Goal: Information Seeking & Learning: Check status

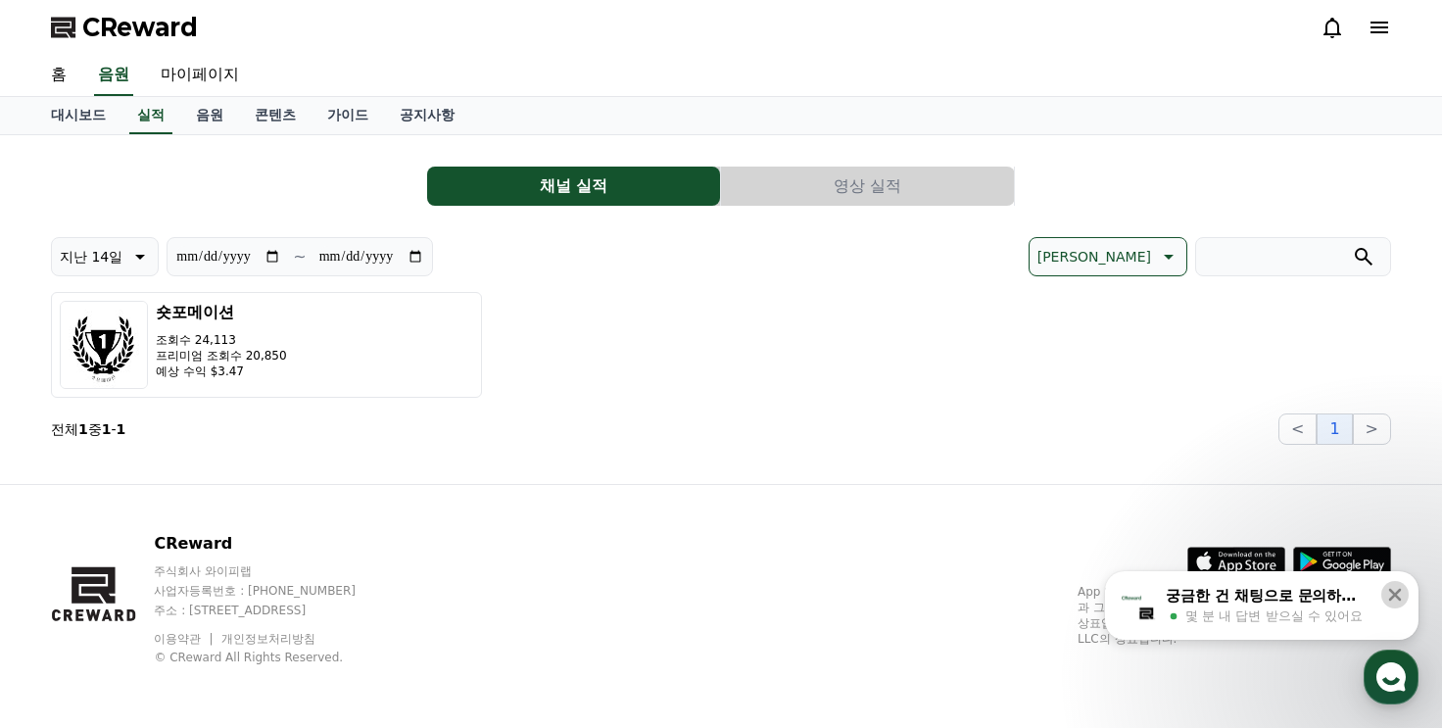
click at [1403, 596] on icon at bounding box center [1395, 595] width 20 height 20
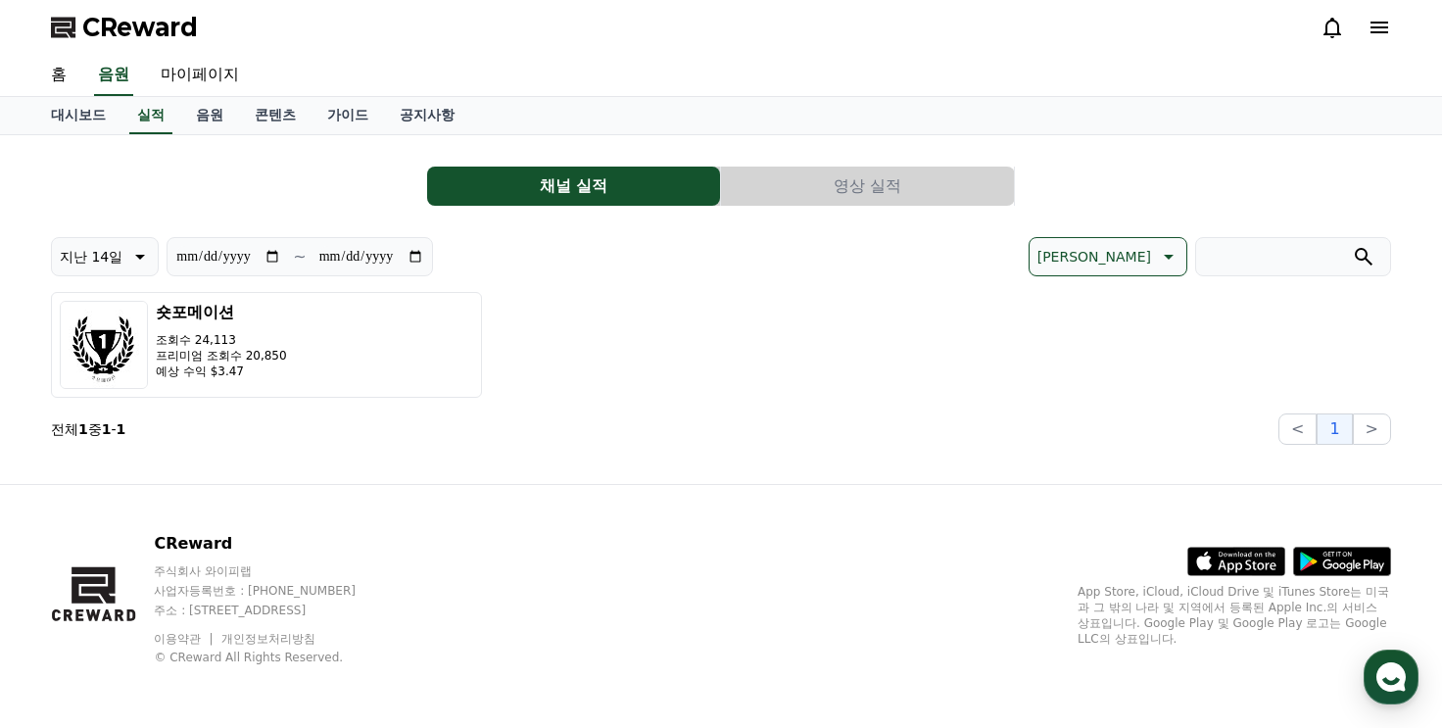
click at [1325, 20] on icon at bounding box center [1332, 28] width 24 height 24
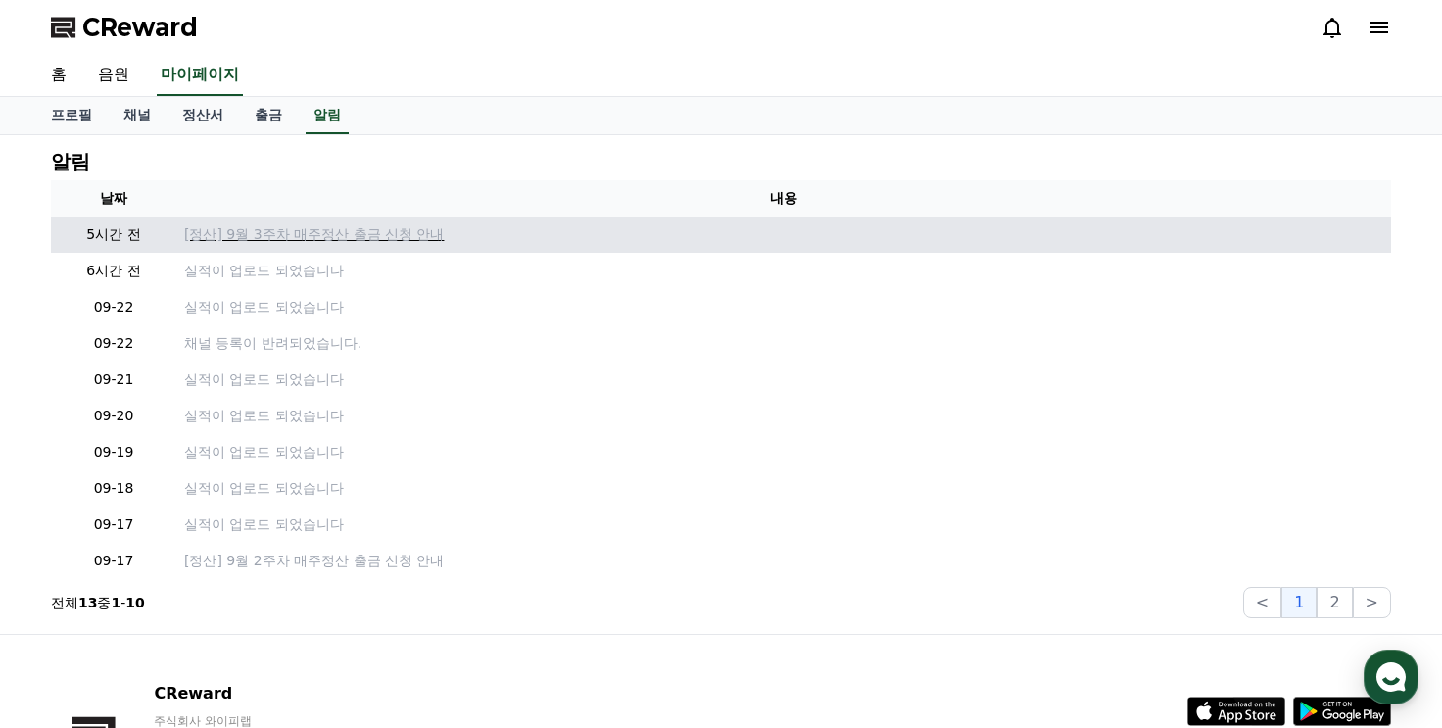
click at [212, 225] on p "[정산] 9월 3주차 매주정산 출금 신청 안내" at bounding box center [783, 234] width 1199 height 21
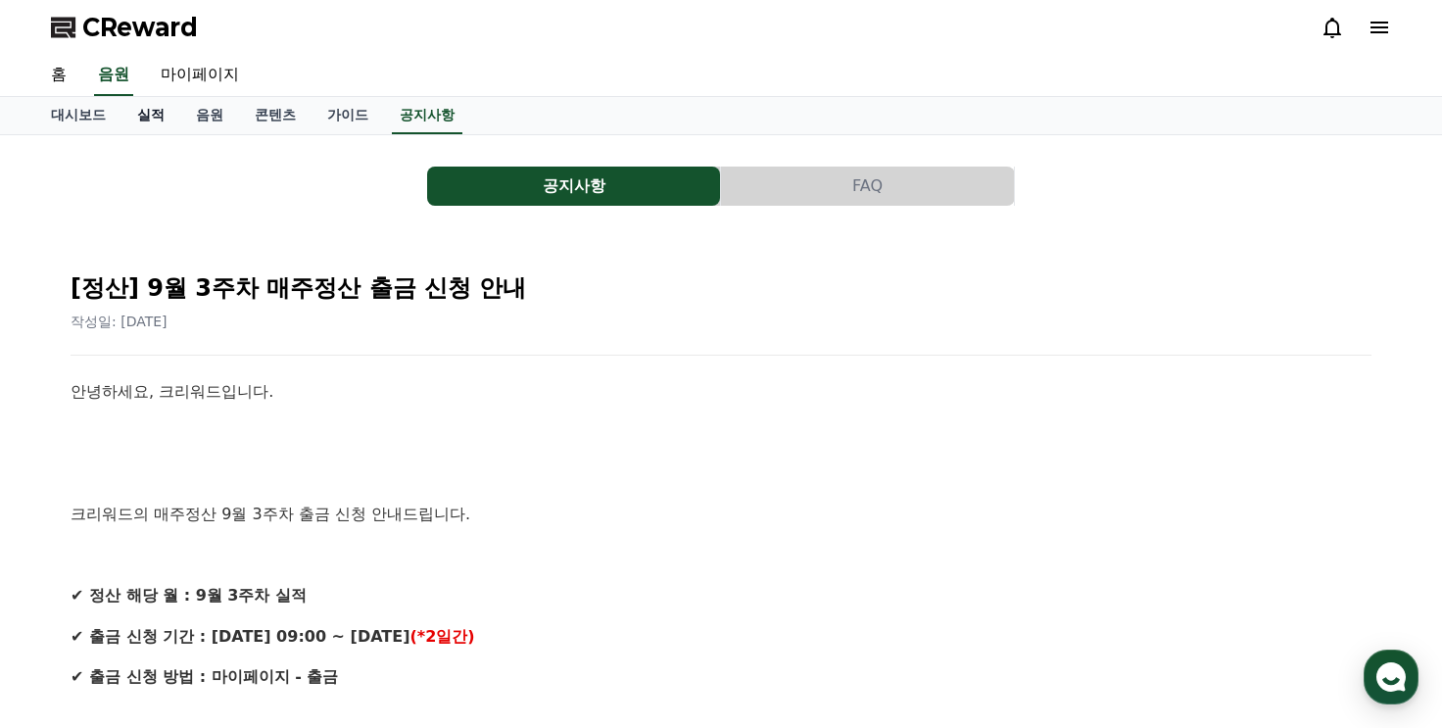
click at [136, 109] on link "실적" at bounding box center [150, 115] width 59 height 37
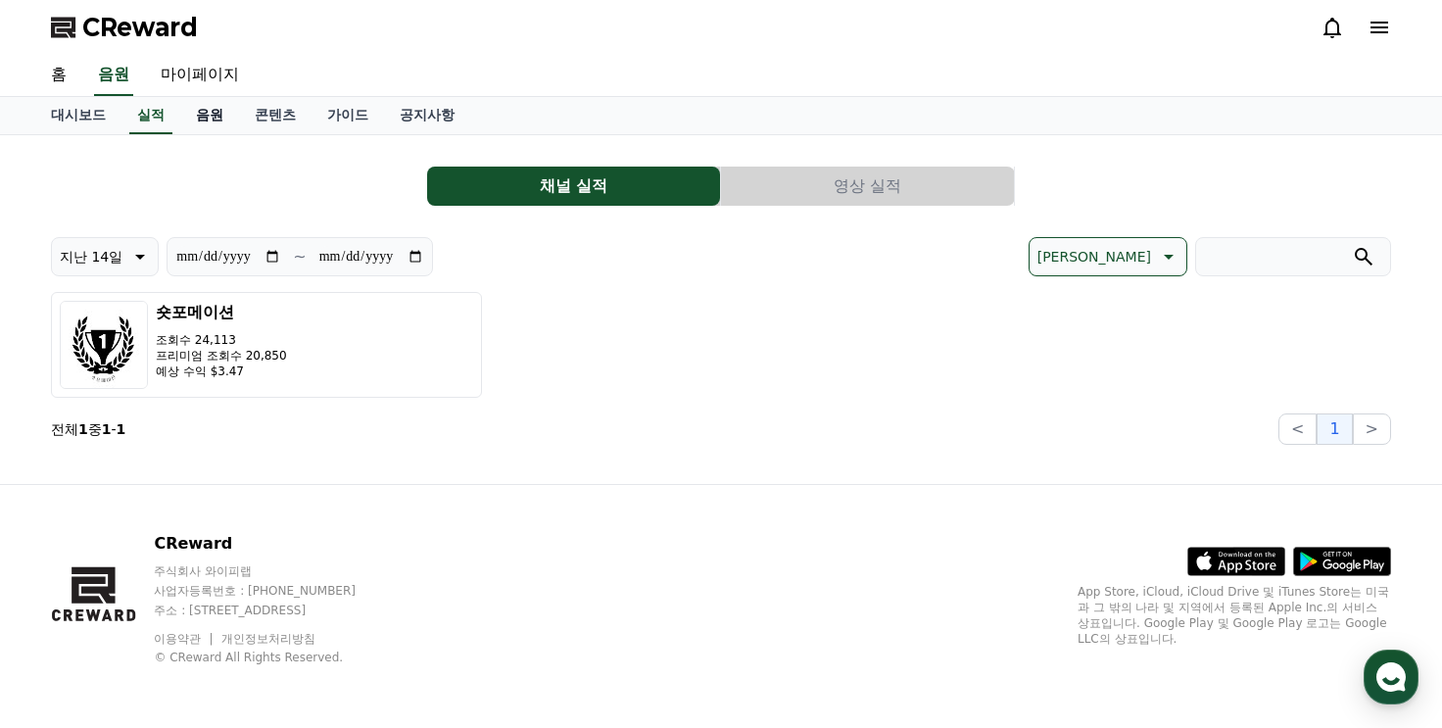
click at [214, 113] on link "음원" at bounding box center [209, 115] width 59 height 37
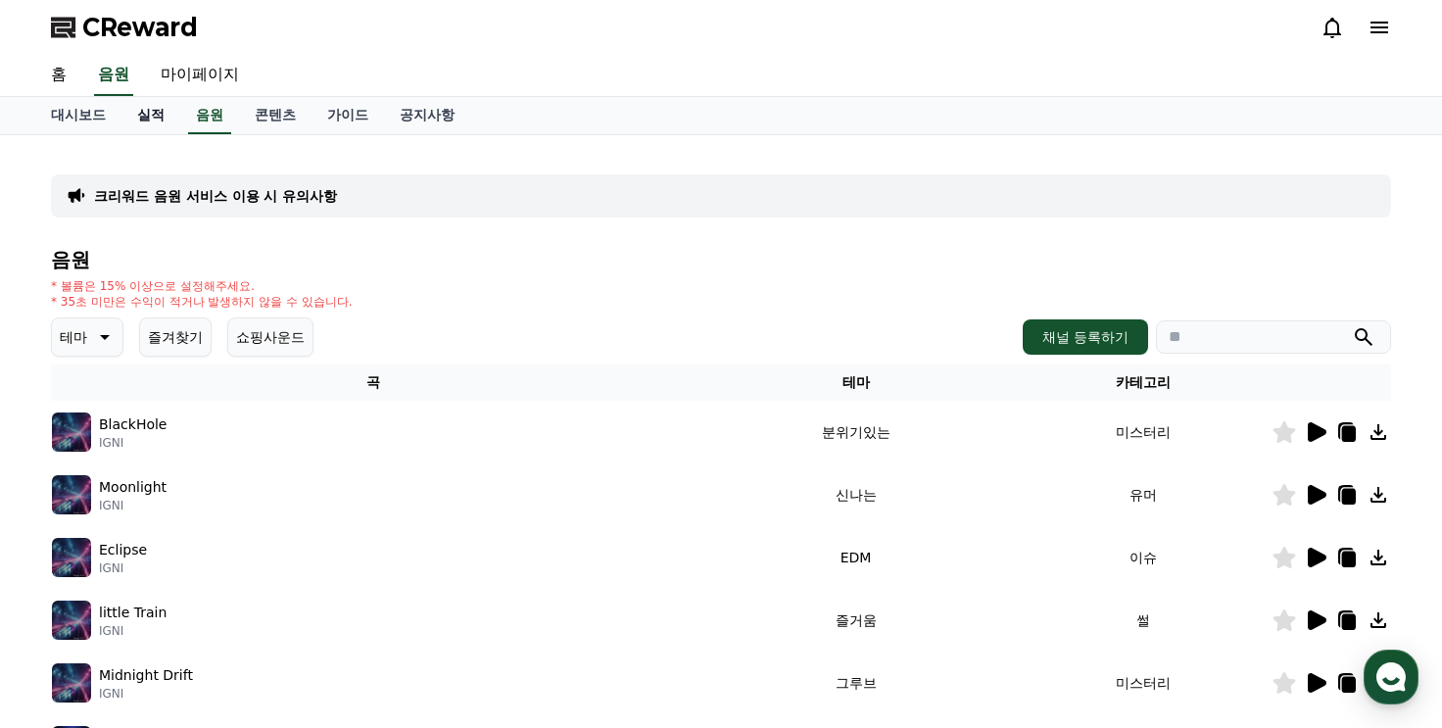
click at [167, 114] on link "실적" at bounding box center [150, 115] width 59 height 37
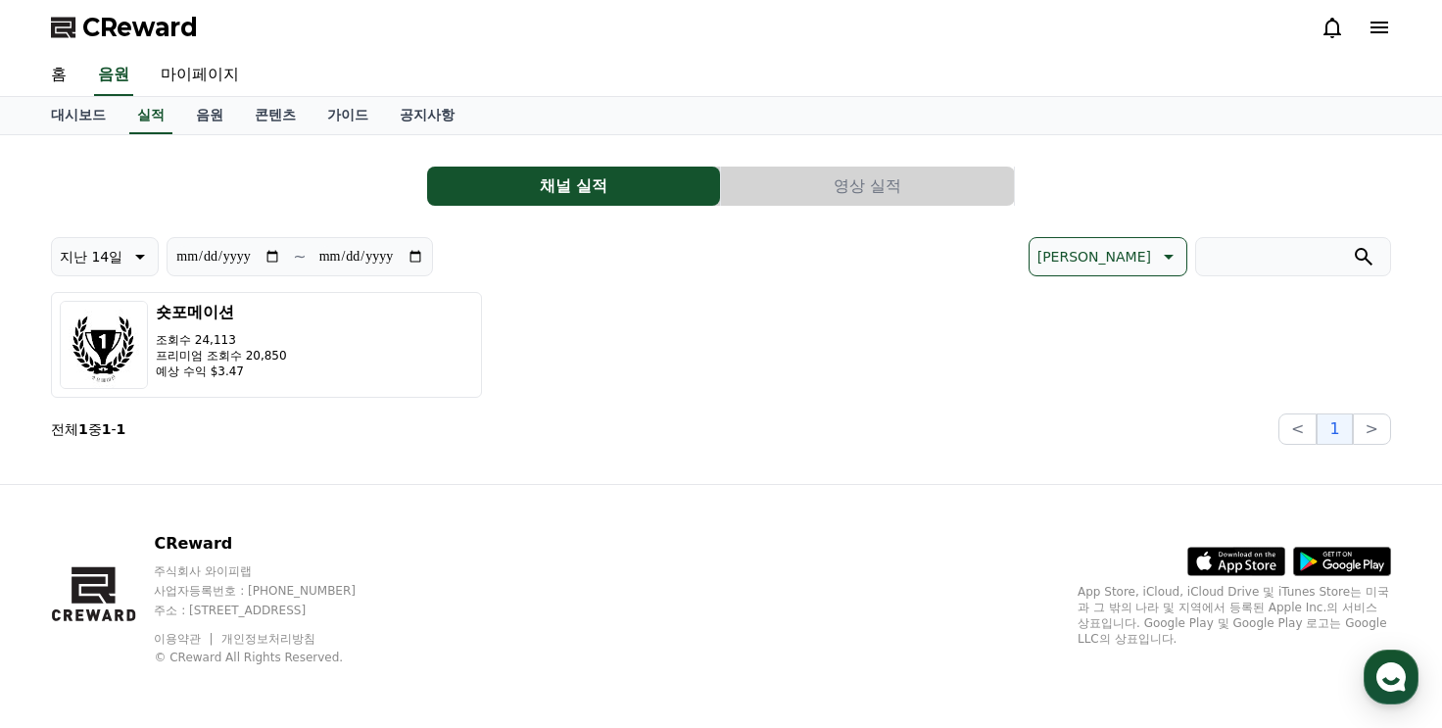
click at [803, 208] on div "**********" at bounding box center [721, 298] width 1340 height 294
click at [809, 180] on button "영상 실적" at bounding box center [867, 186] width 293 height 39
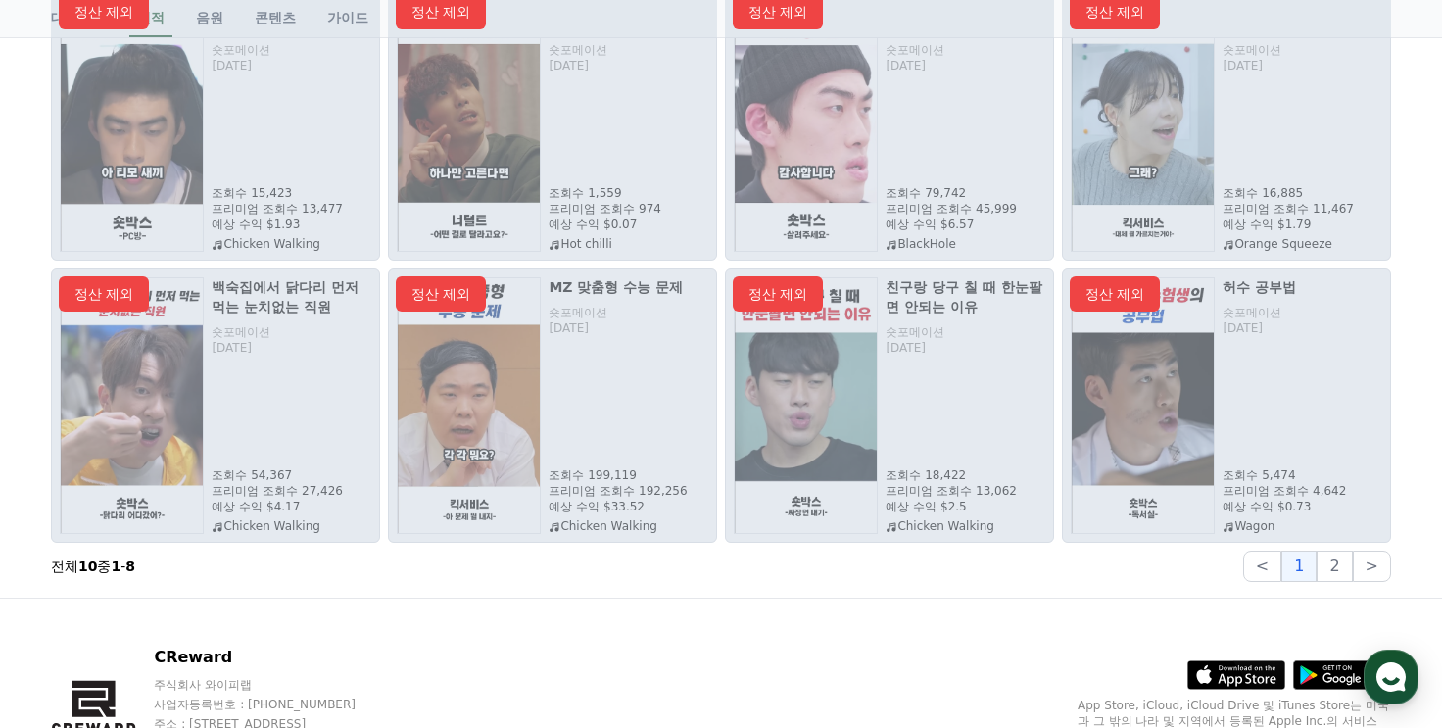
scroll to position [417, 0]
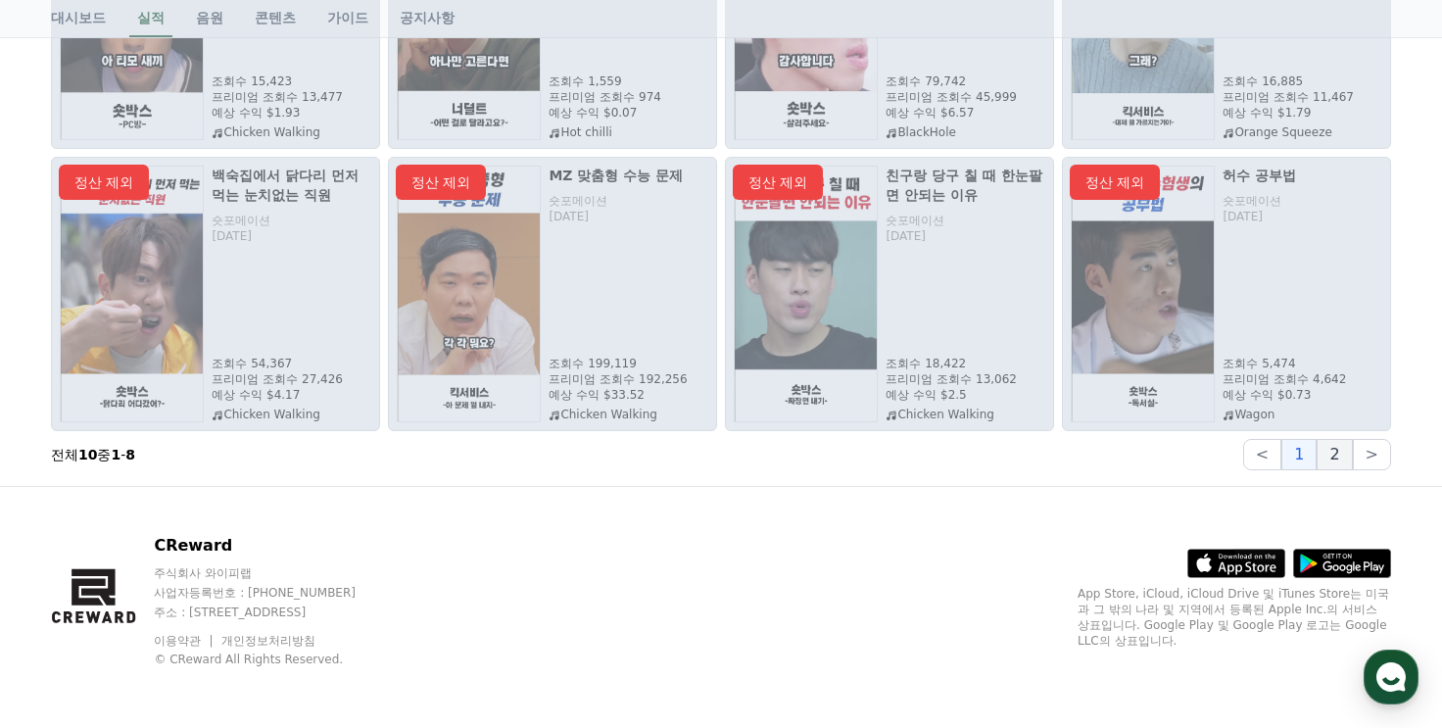
click at [1342, 458] on button "2" at bounding box center [1333, 454] width 35 height 31
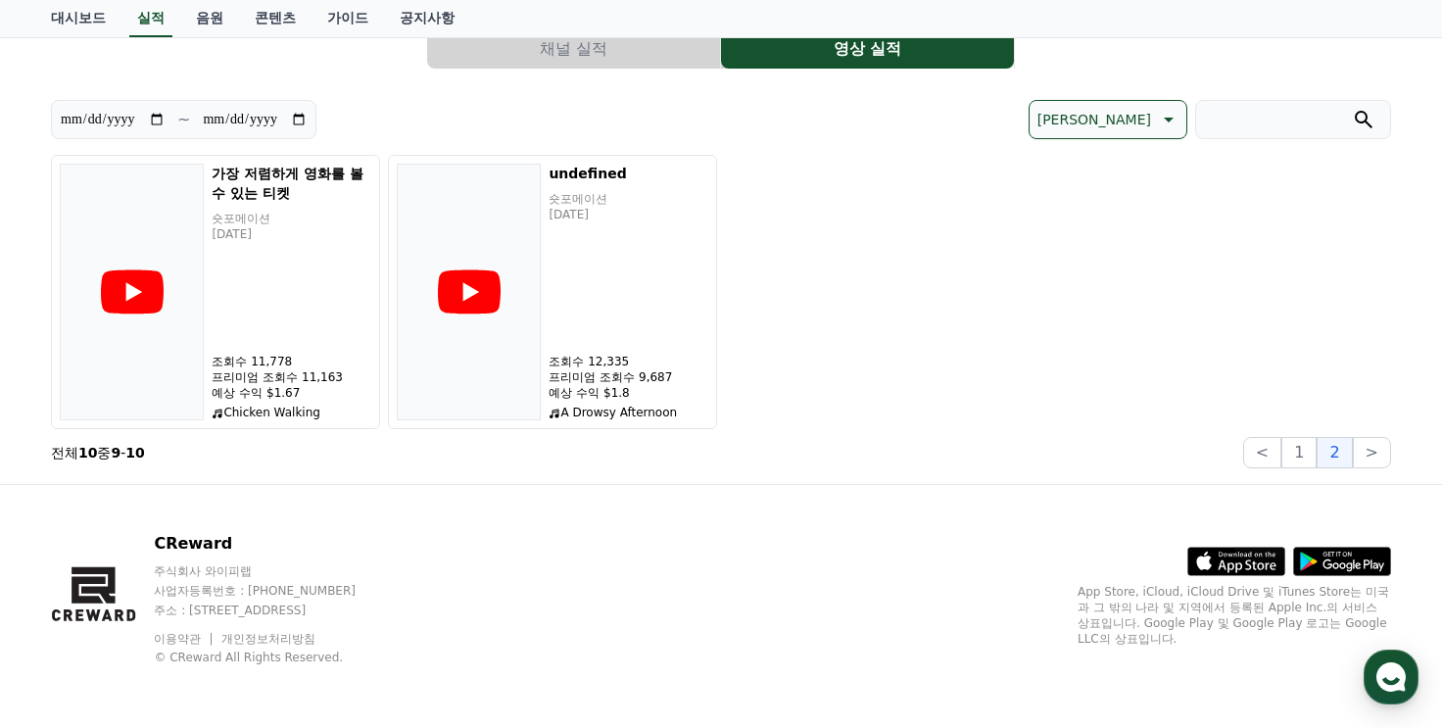
scroll to position [0, 0]
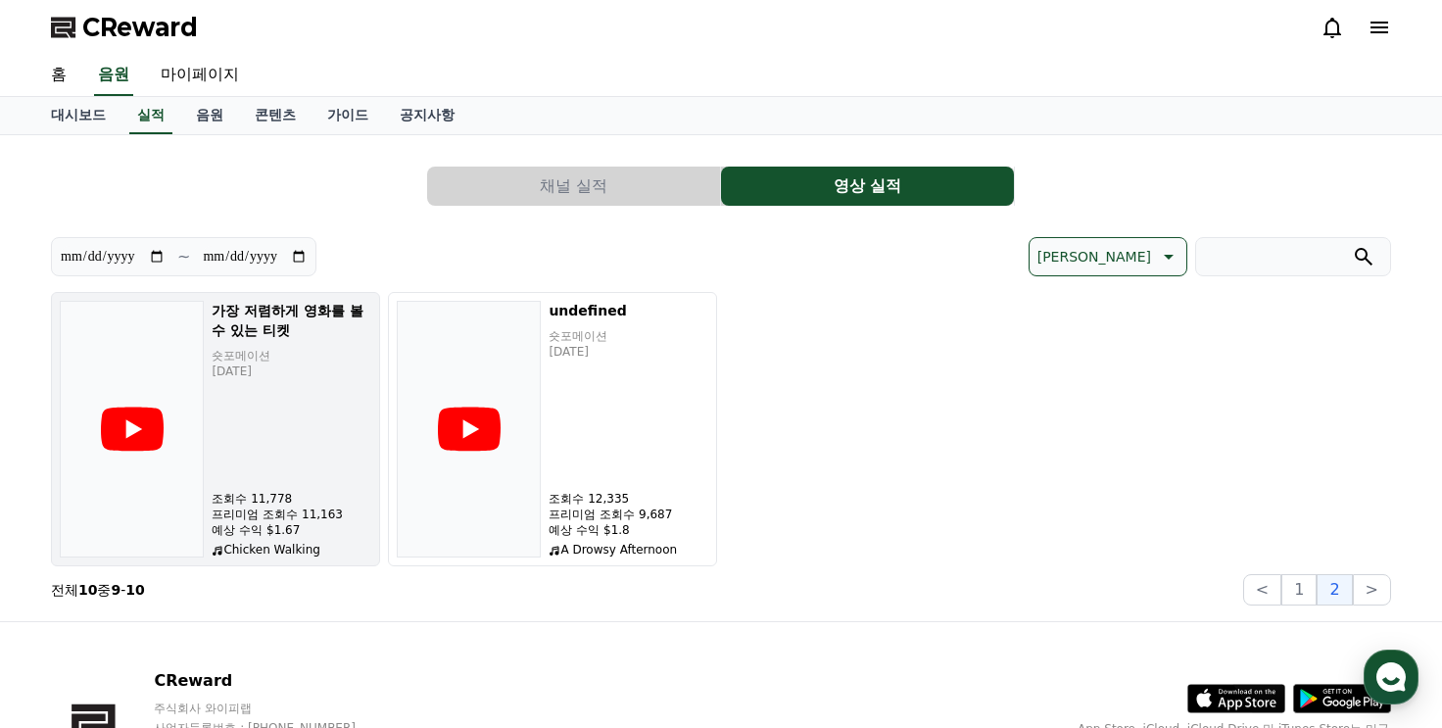
click at [242, 316] on h5 "가장 저렴하게 영화를 볼 수 있는 티켓" at bounding box center [292, 320] width 160 height 39
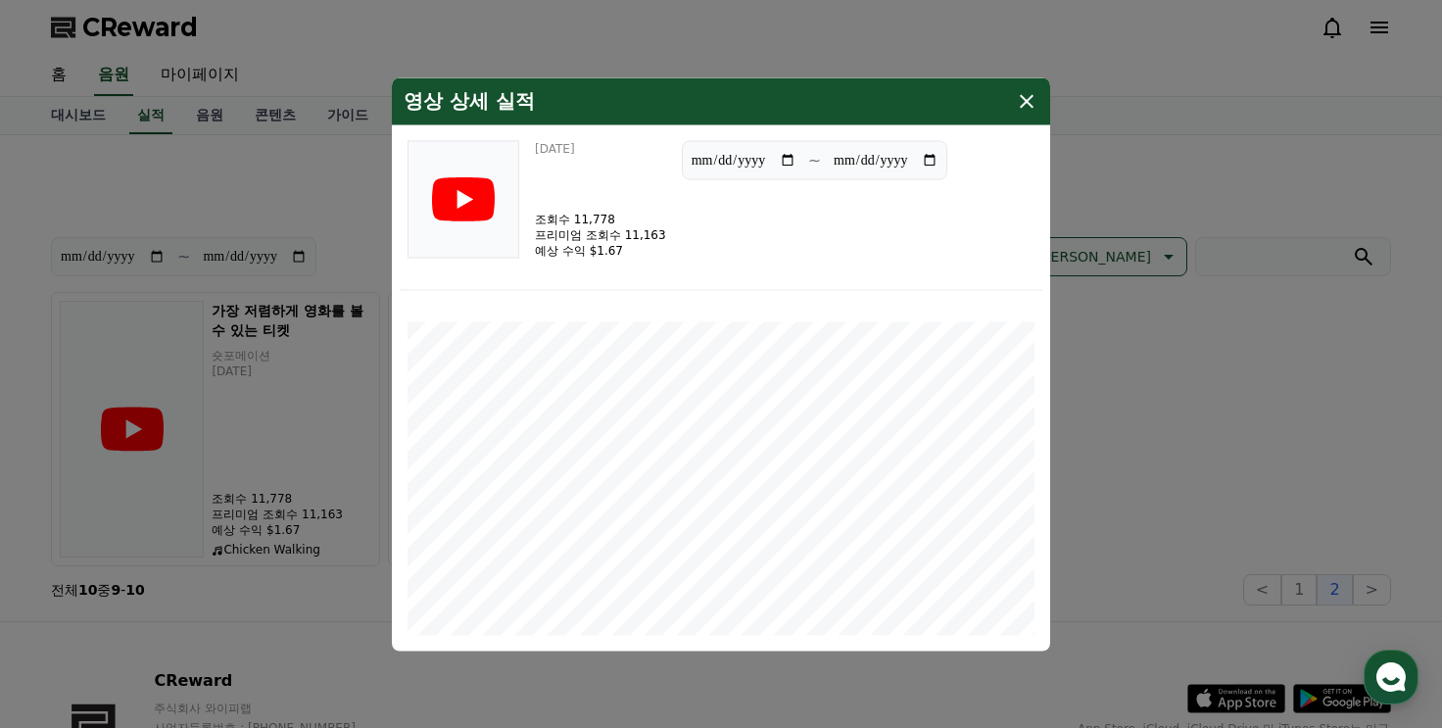
click at [1041, 93] on div "영상 상세 실적" at bounding box center [721, 100] width 658 height 47
click at [1027, 97] on icon "modal" at bounding box center [1027, 101] width 24 height 24
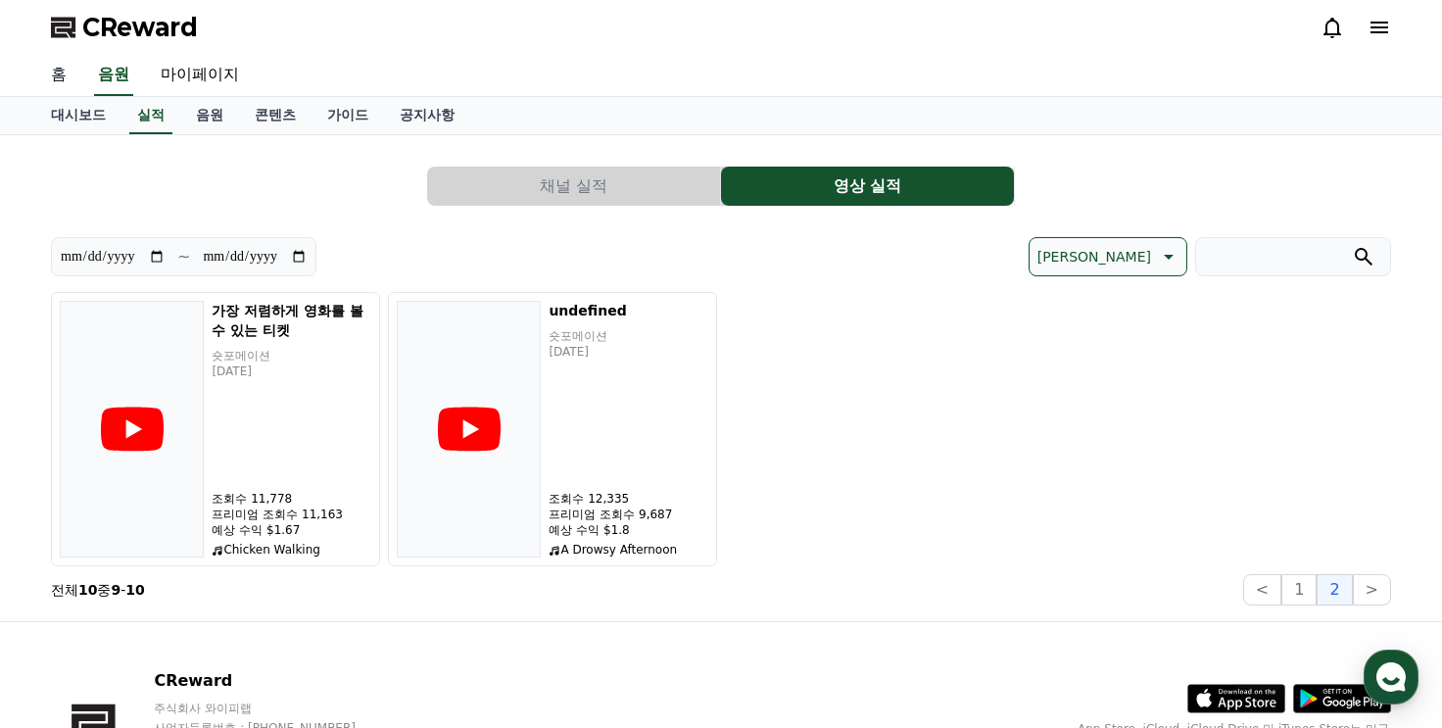
click at [65, 66] on link "홈" at bounding box center [58, 75] width 47 height 41
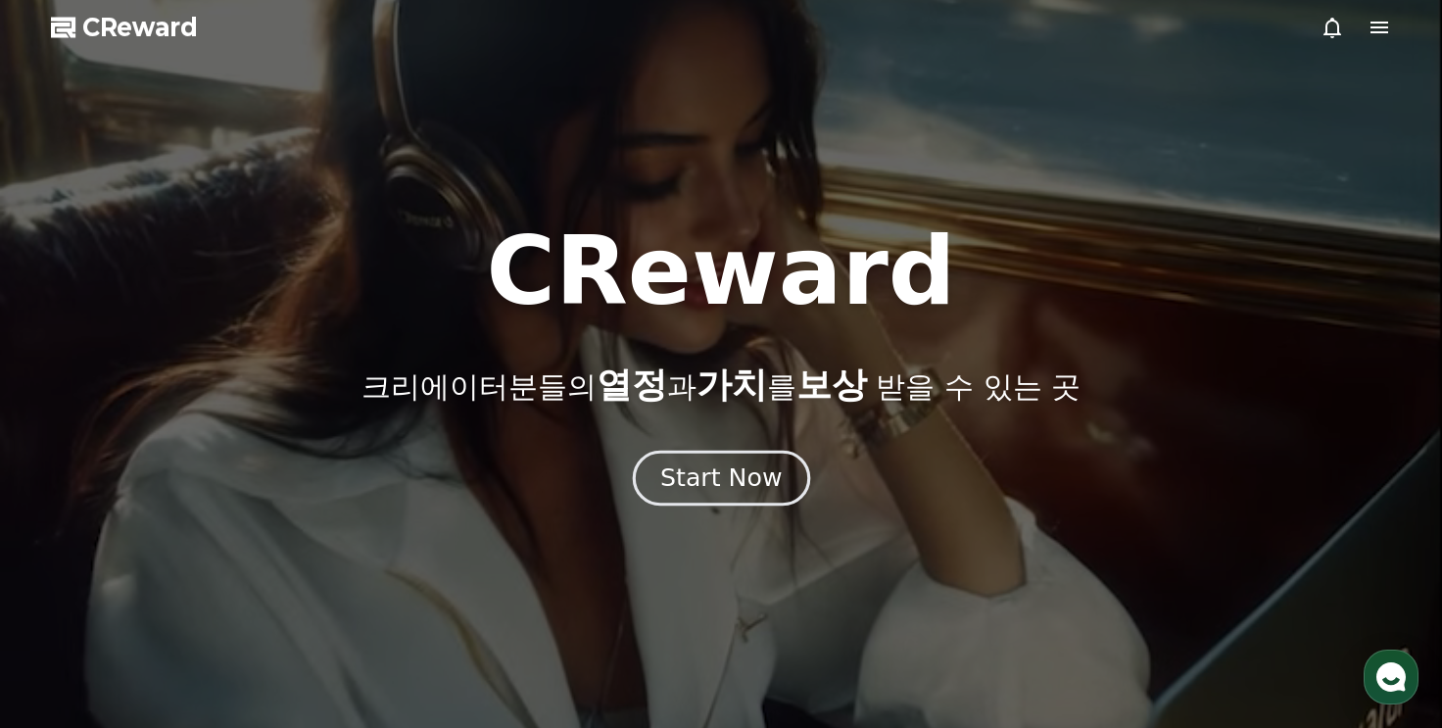
click at [769, 481] on div "Start Now" at bounding box center [720, 477] width 121 height 33
